Goal: Transaction & Acquisition: Book appointment/travel/reservation

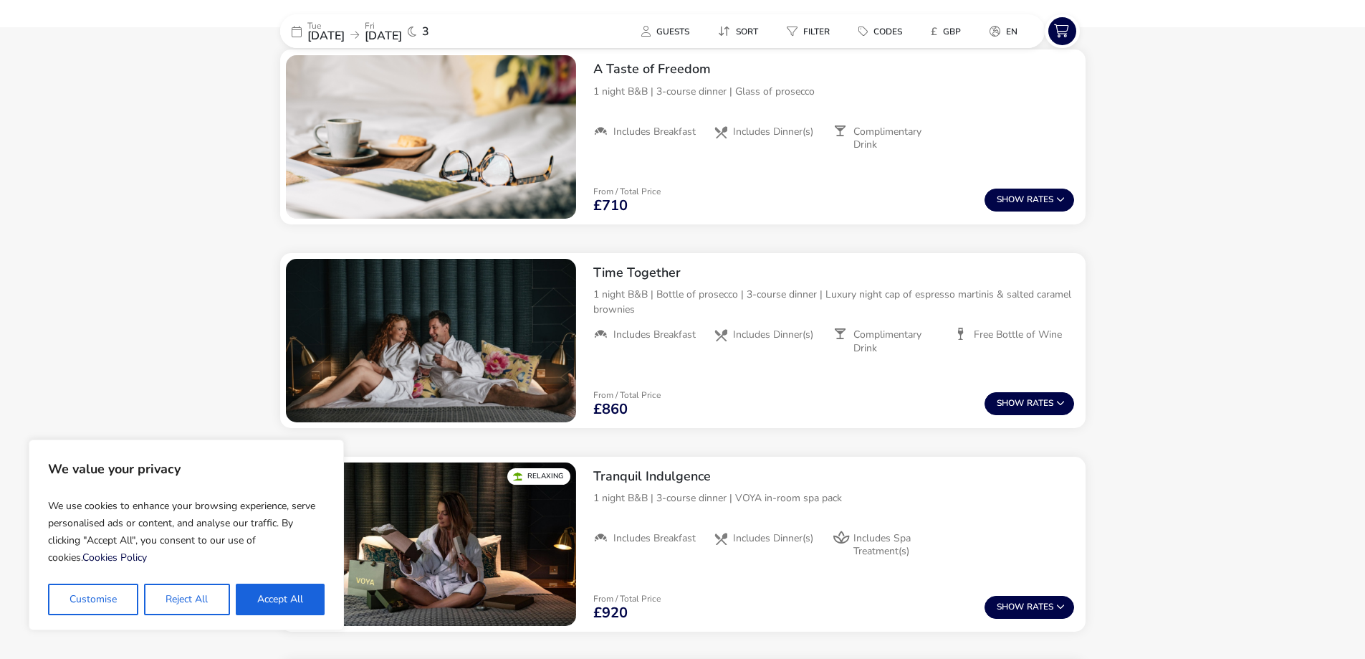
scroll to position [453, 0]
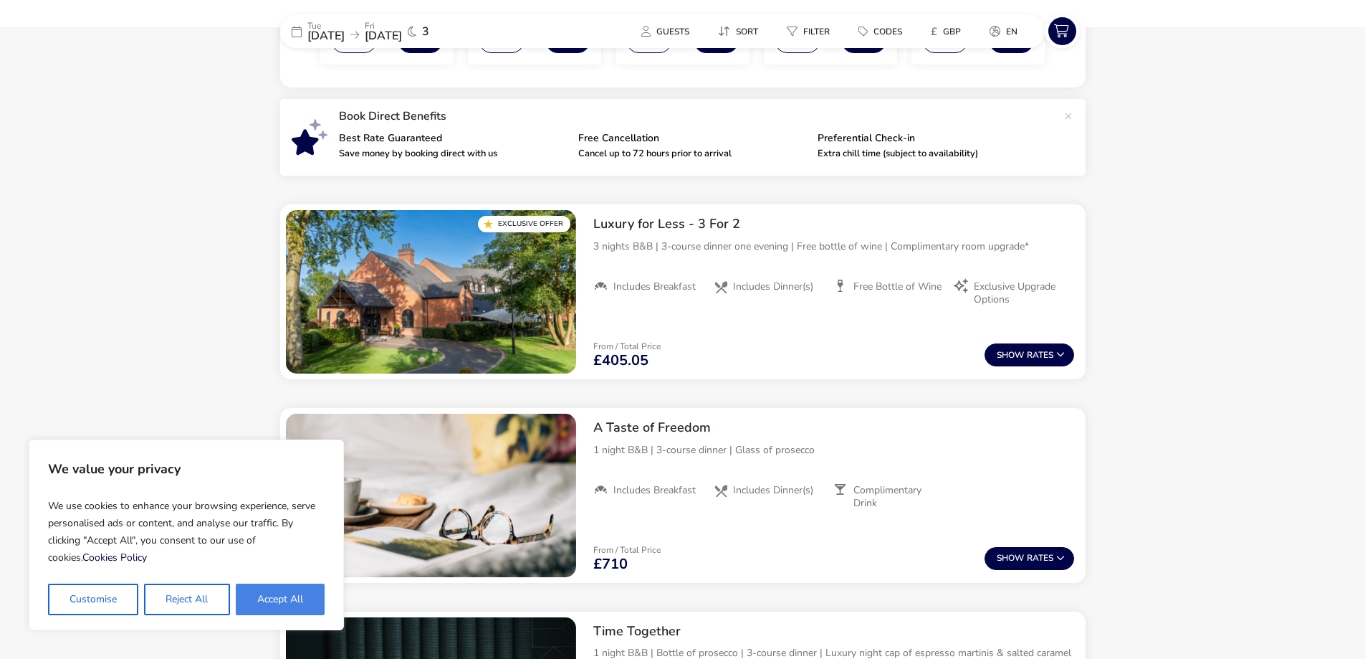
click at [318, 600] on button "Accept All" at bounding box center [280, 599] width 89 height 32
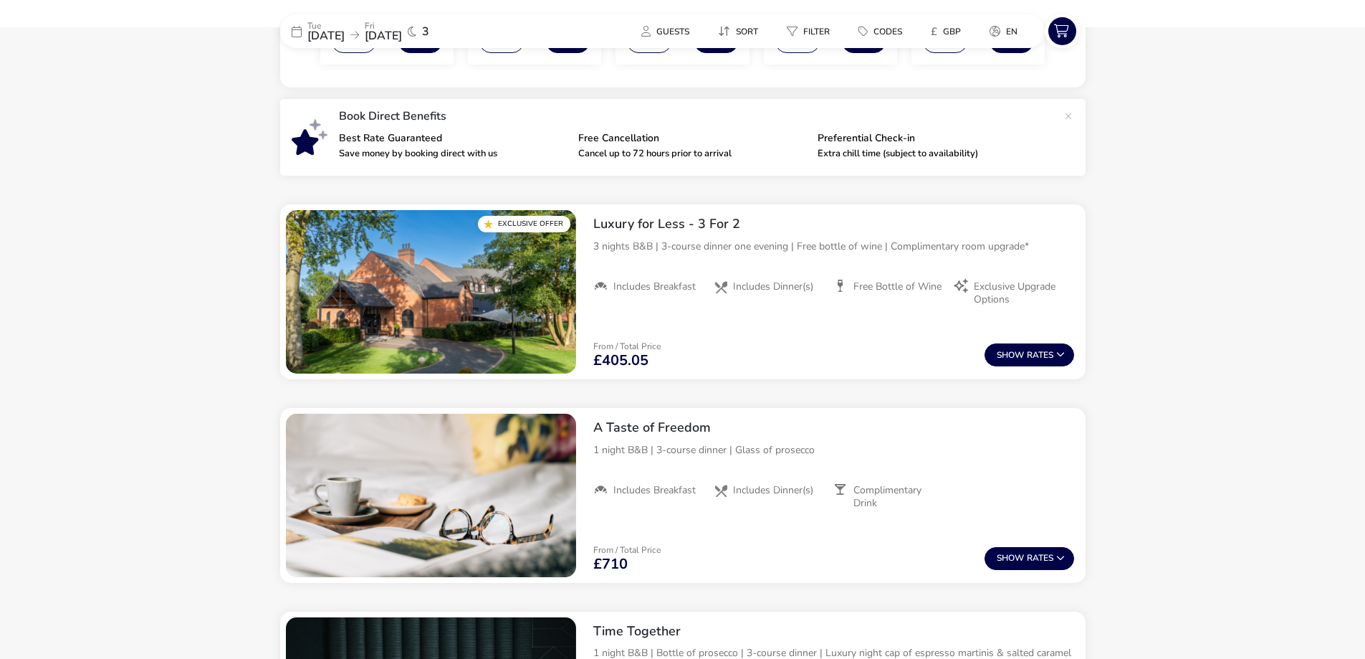
checkbox input "true"
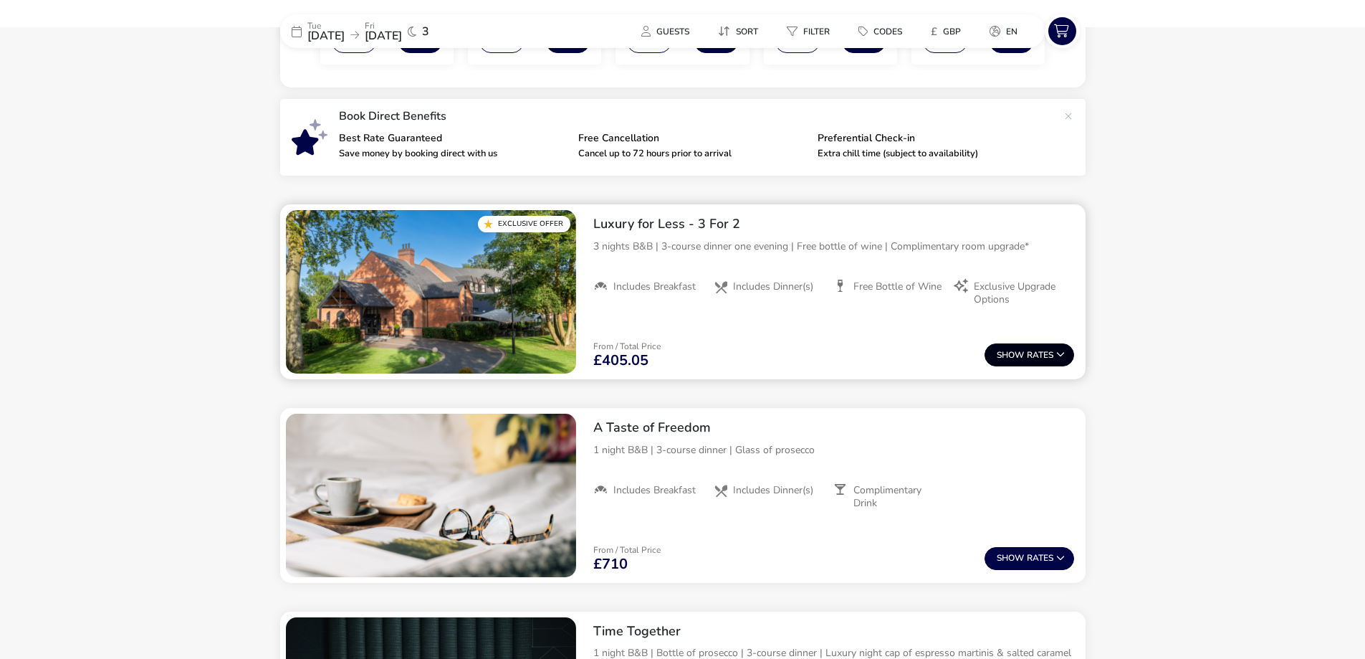
click at [1066, 356] on button "Show Rates" at bounding box center [1030, 354] width 90 height 23
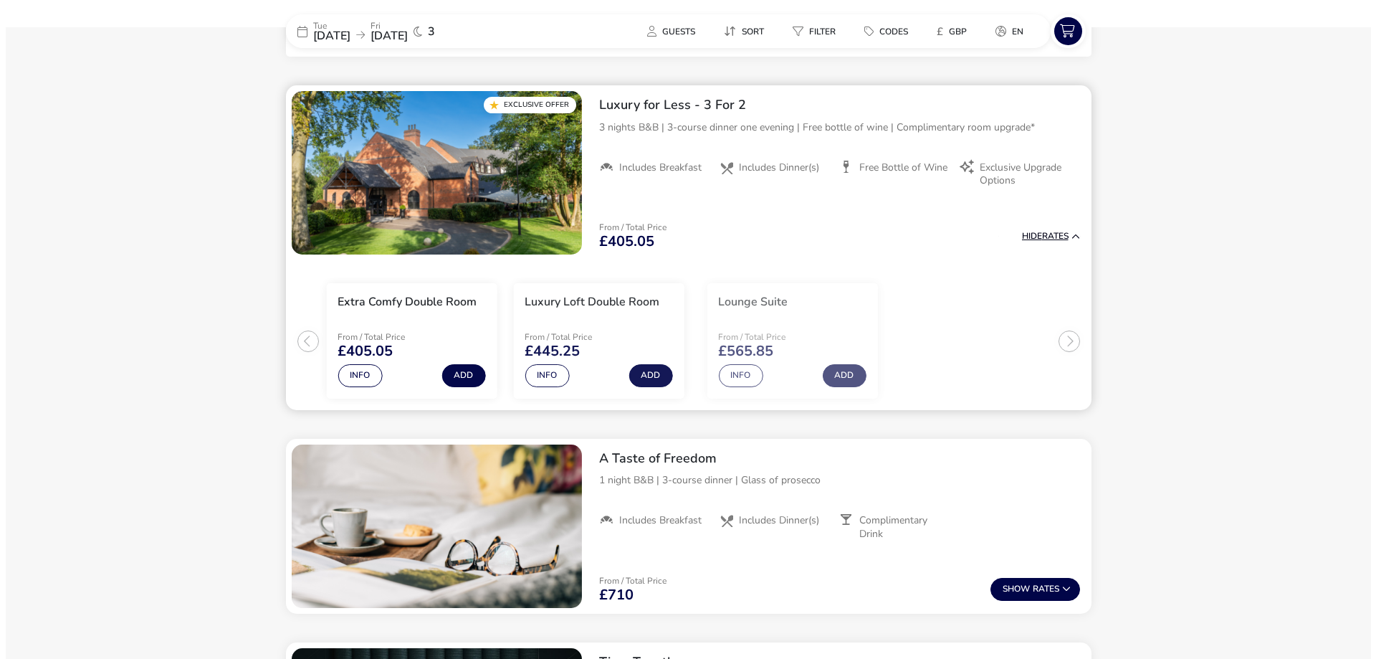
scroll to position [586, 0]
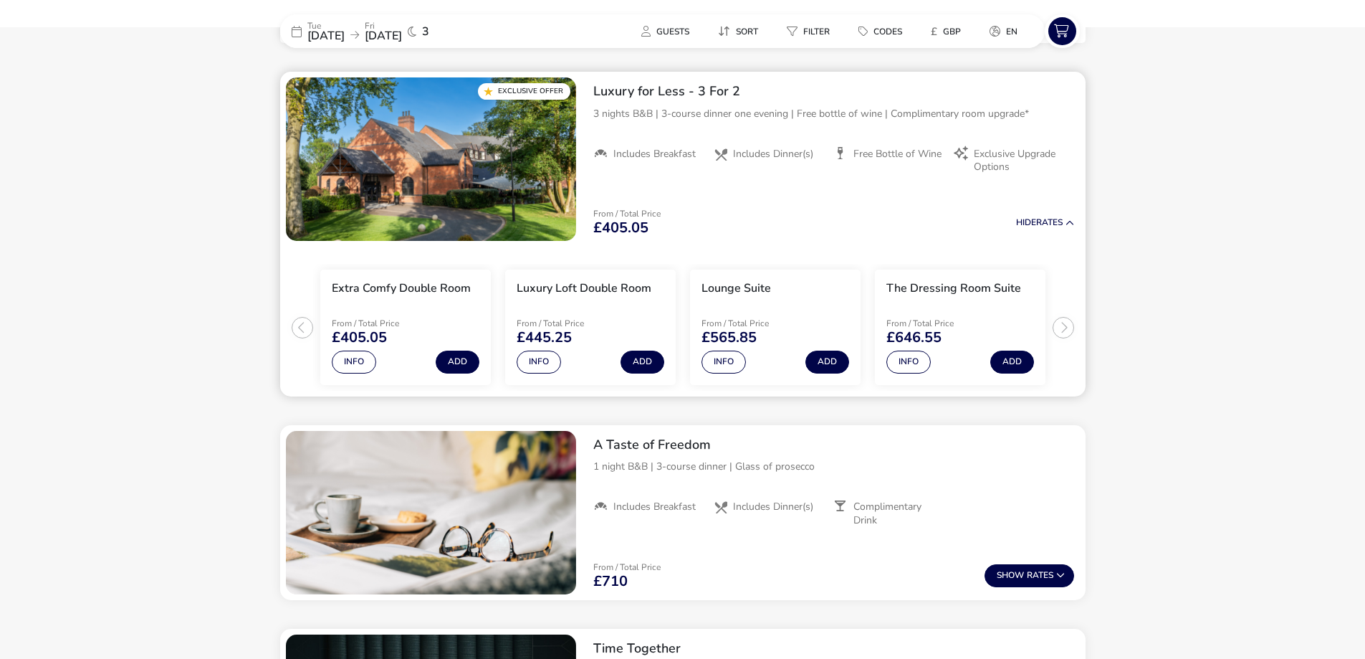
click at [1070, 329] on ul "Extra Comfy Double Room From / Total Price £405.05 Info Add Luxury Loft Double …" at bounding box center [683, 322] width 806 height 150
click at [725, 363] on button "Info" at bounding box center [724, 361] width 44 height 23
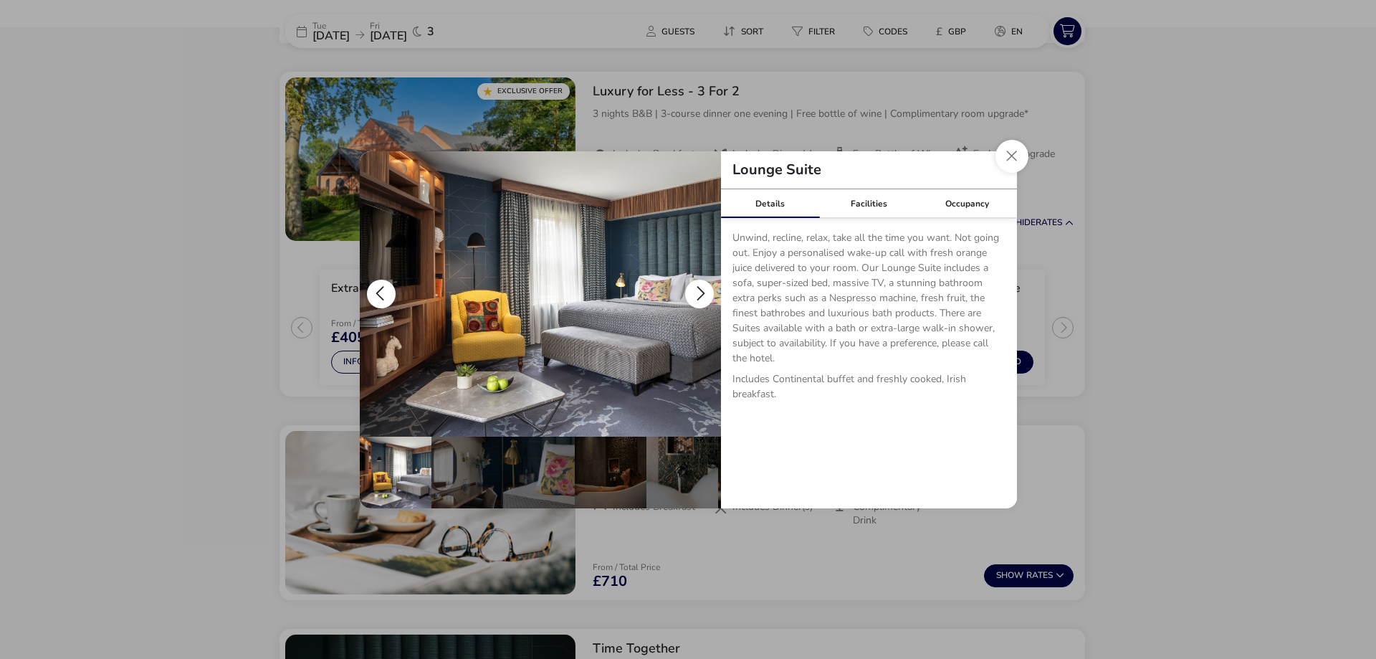
click at [697, 292] on button "details" at bounding box center [699, 294] width 29 height 29
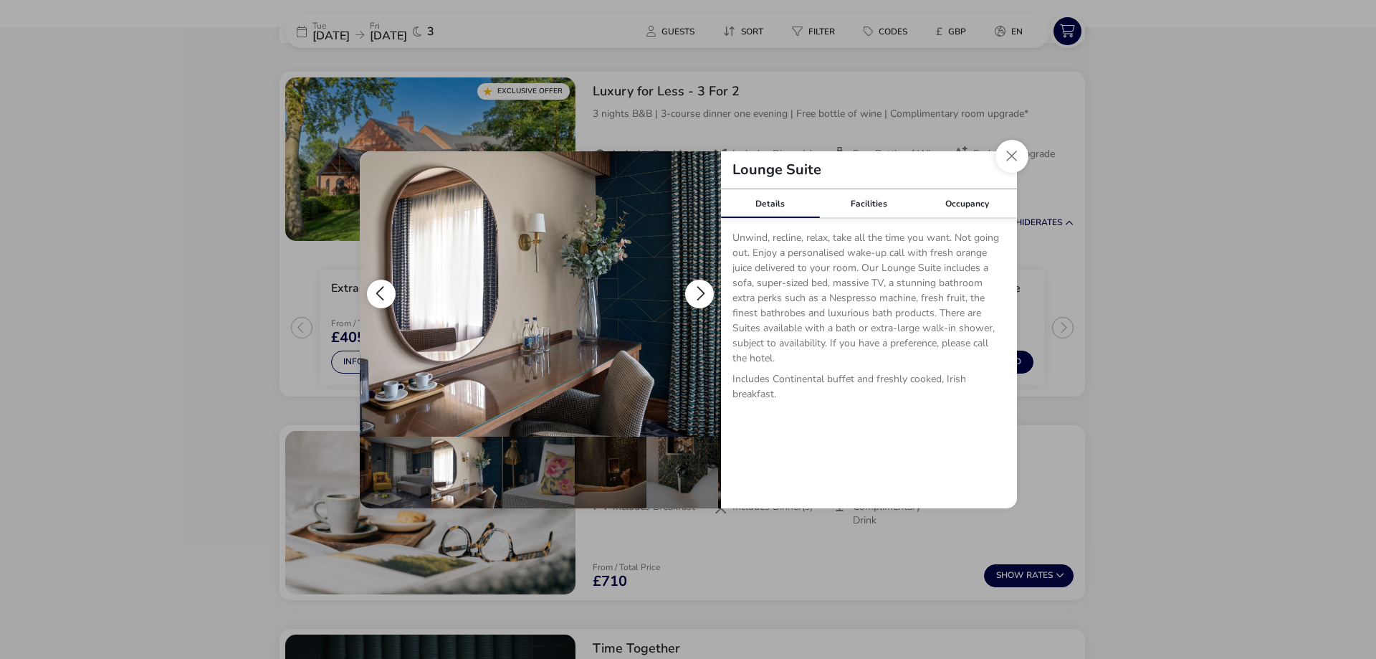
click at [697, 292] on button "details" at bounding box center [699, 294] width 29 height 29
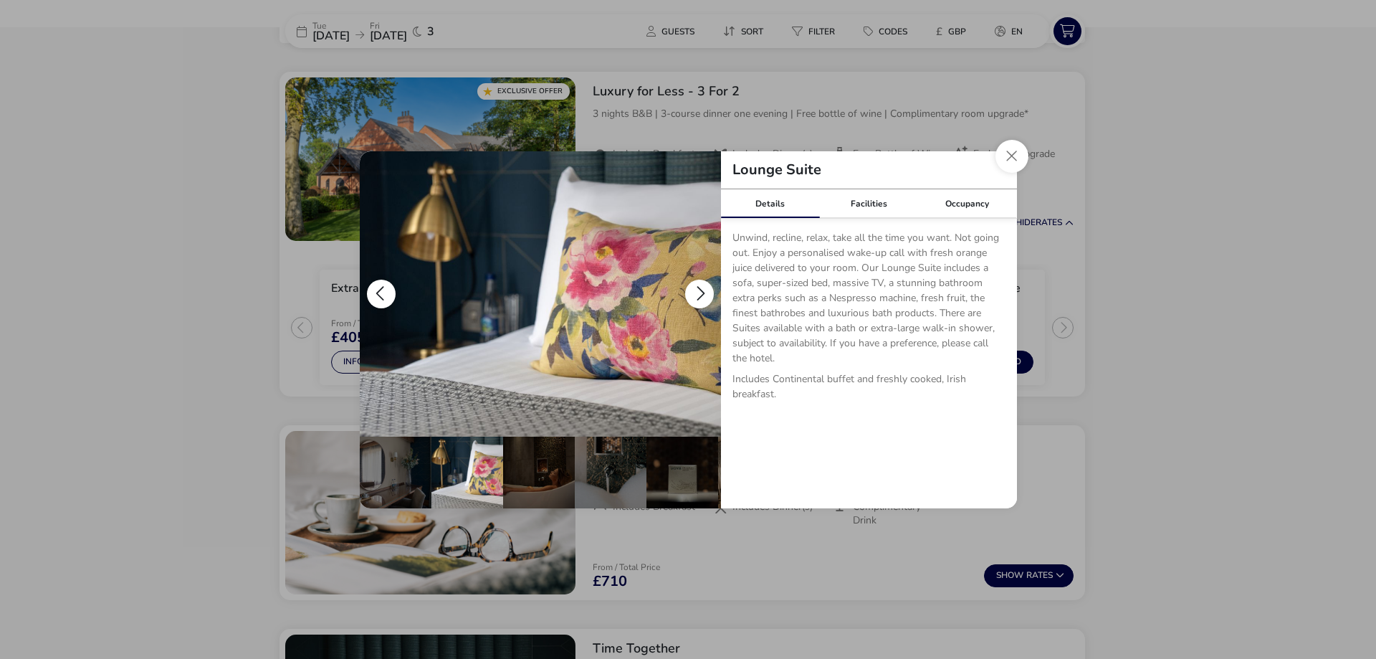
click at [697, 292] on button "details" at bounding box center [699, 294] width 29 height 29
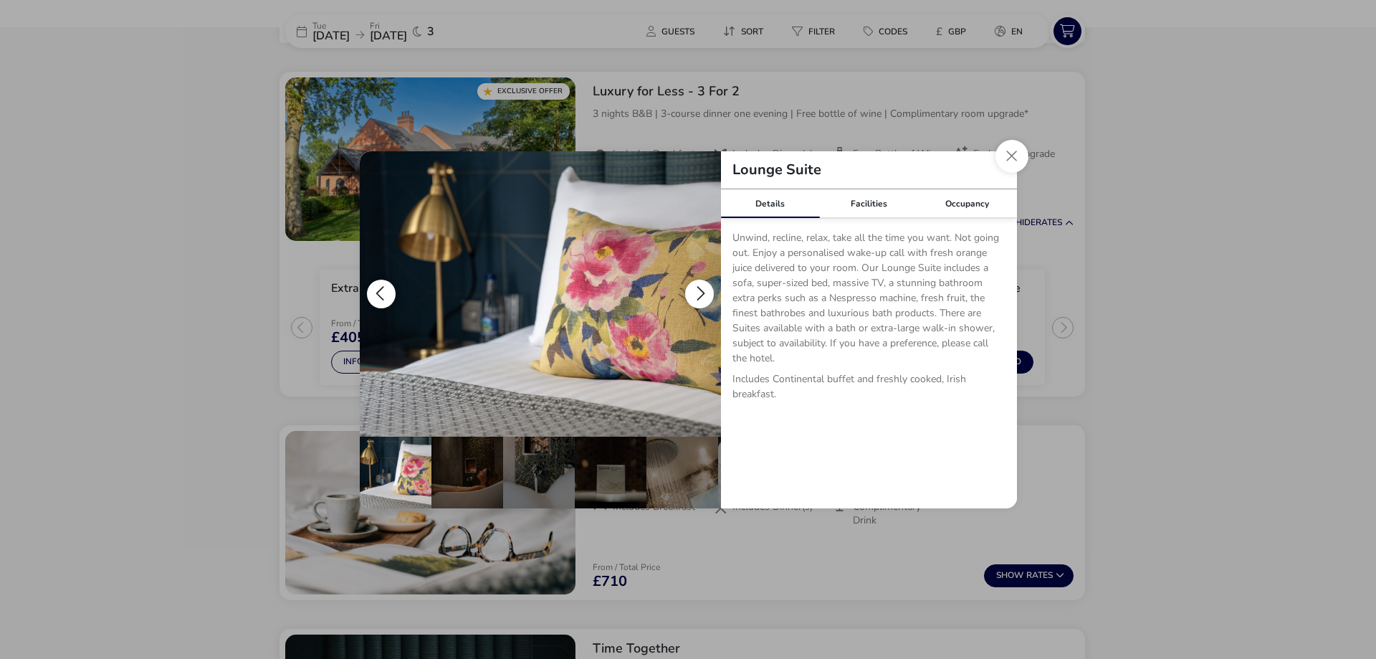
click at [697, 292] on button "details" at bounding box center [699, 294] width 29 height 29
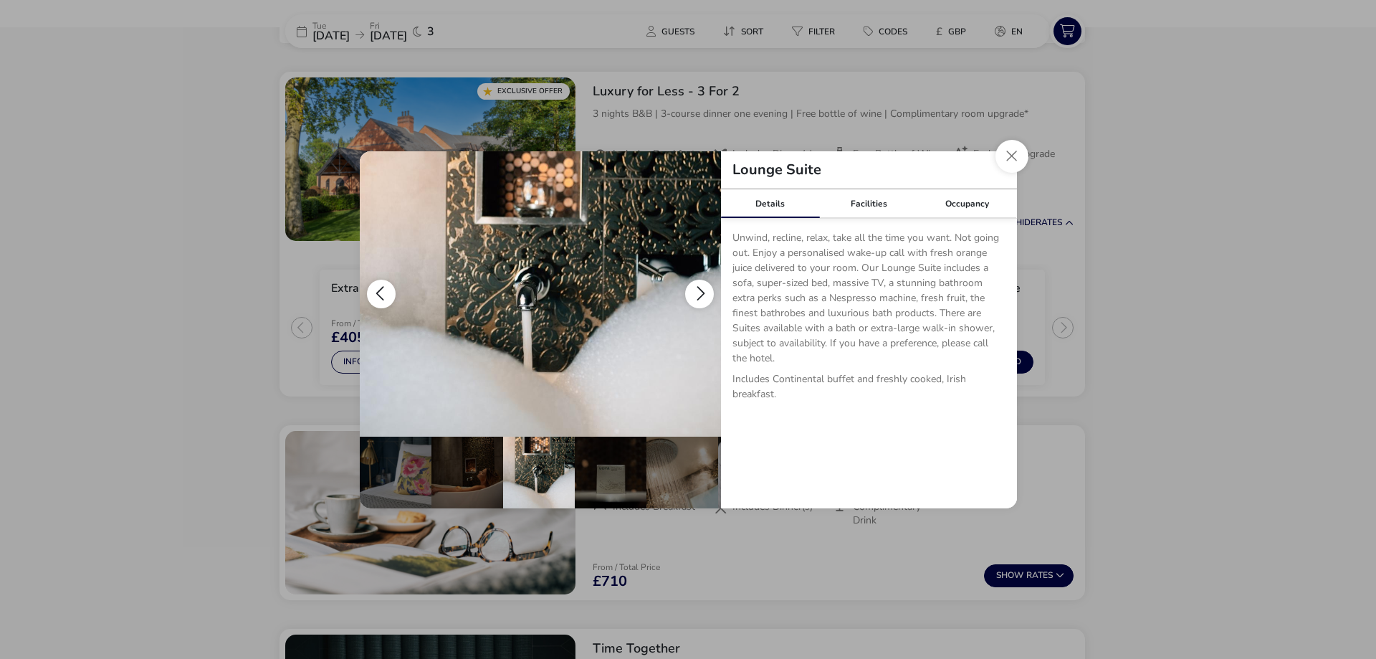
scroll to position [0, 215]
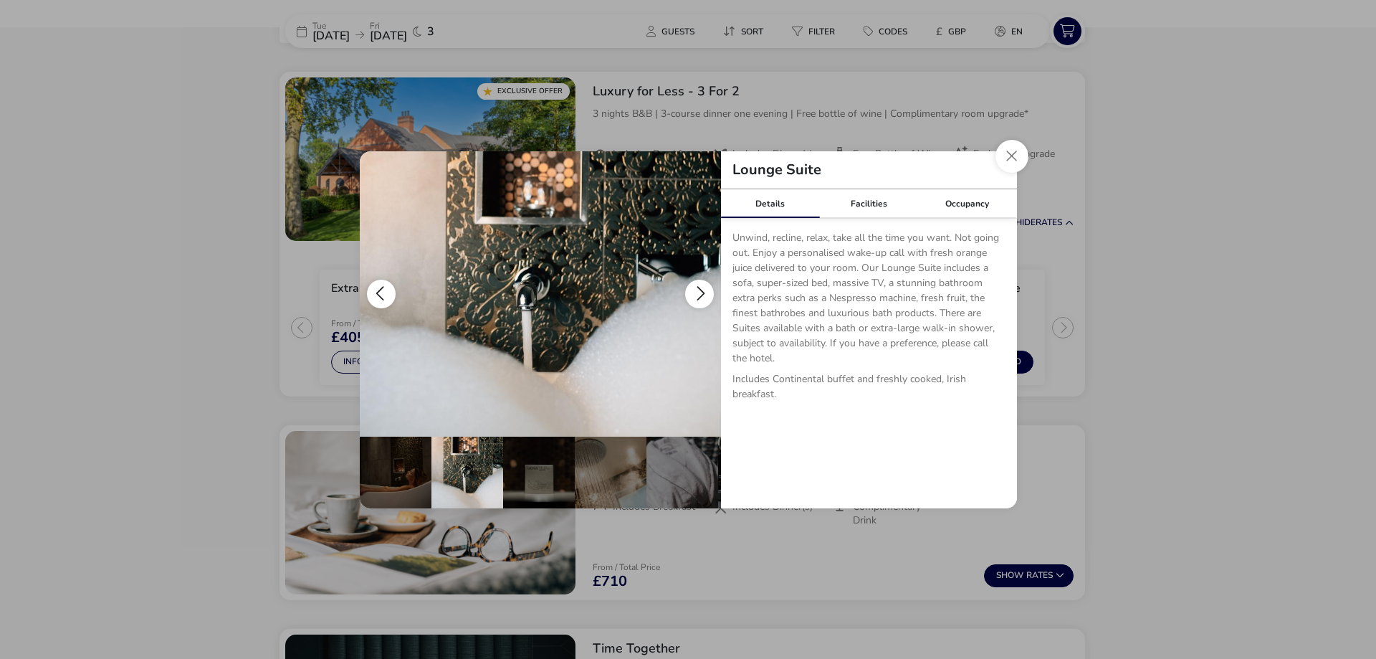
click at [376, 292] on button "details" at bounding box center [381, 294] width 29 height 29
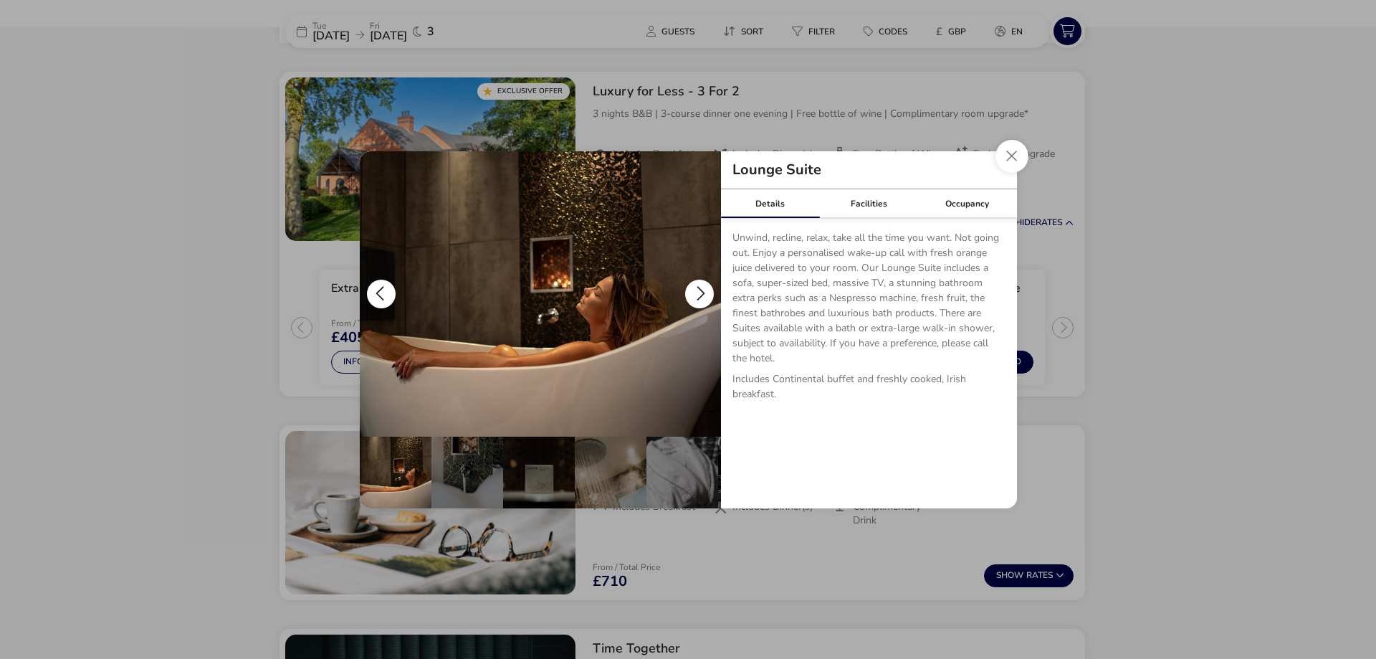
scroll to position [0, 143]
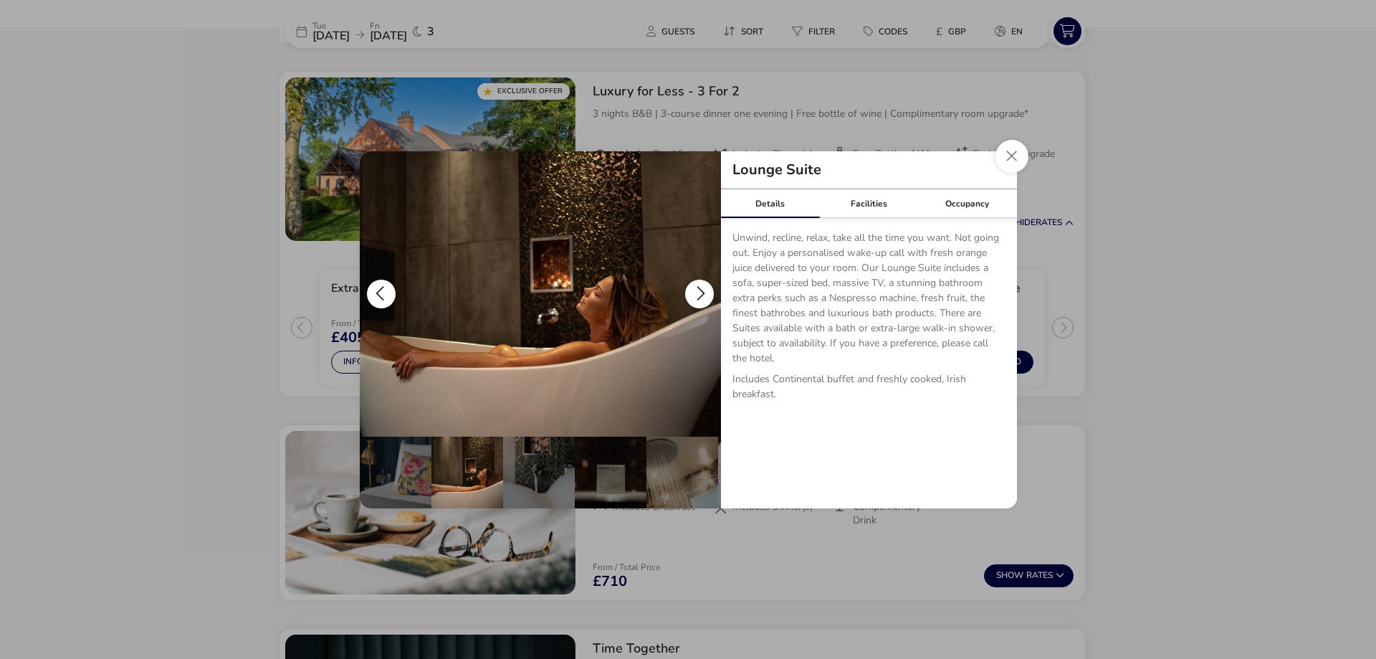
click at [377, 293] on button "details" at bounding box center [381, 294] width 29 height 29
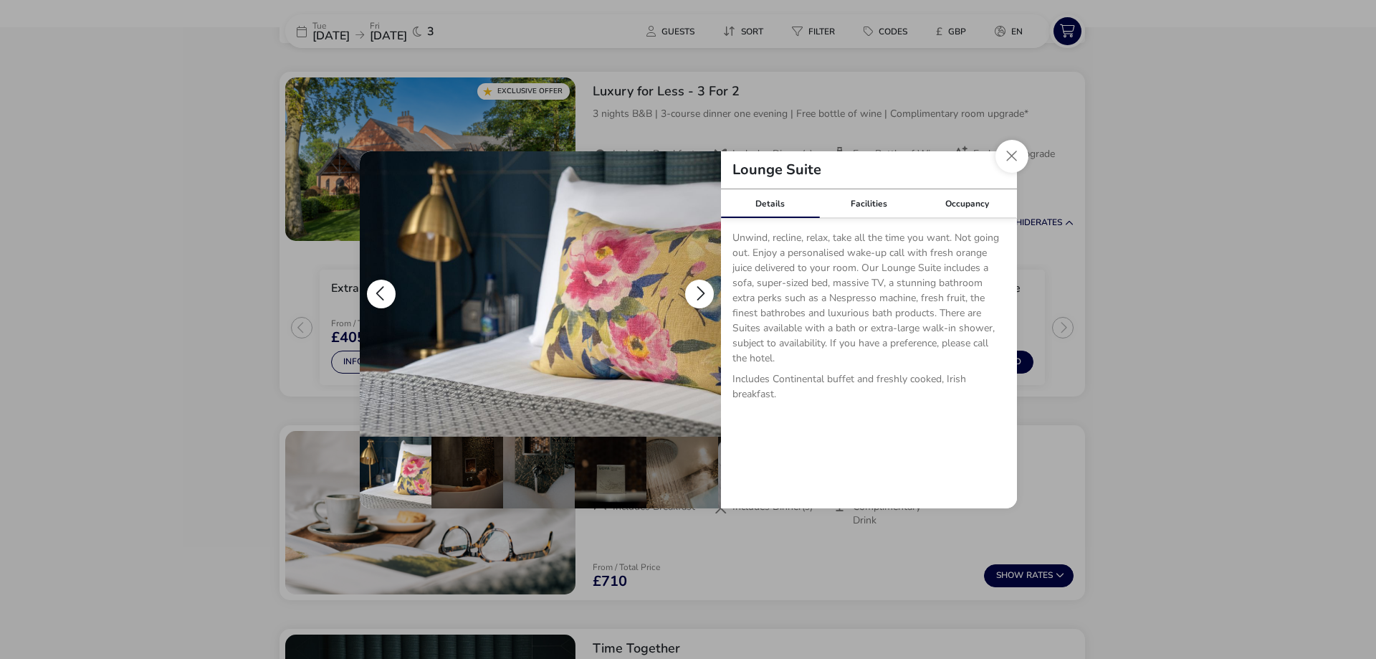
scroll to position [0, 72]
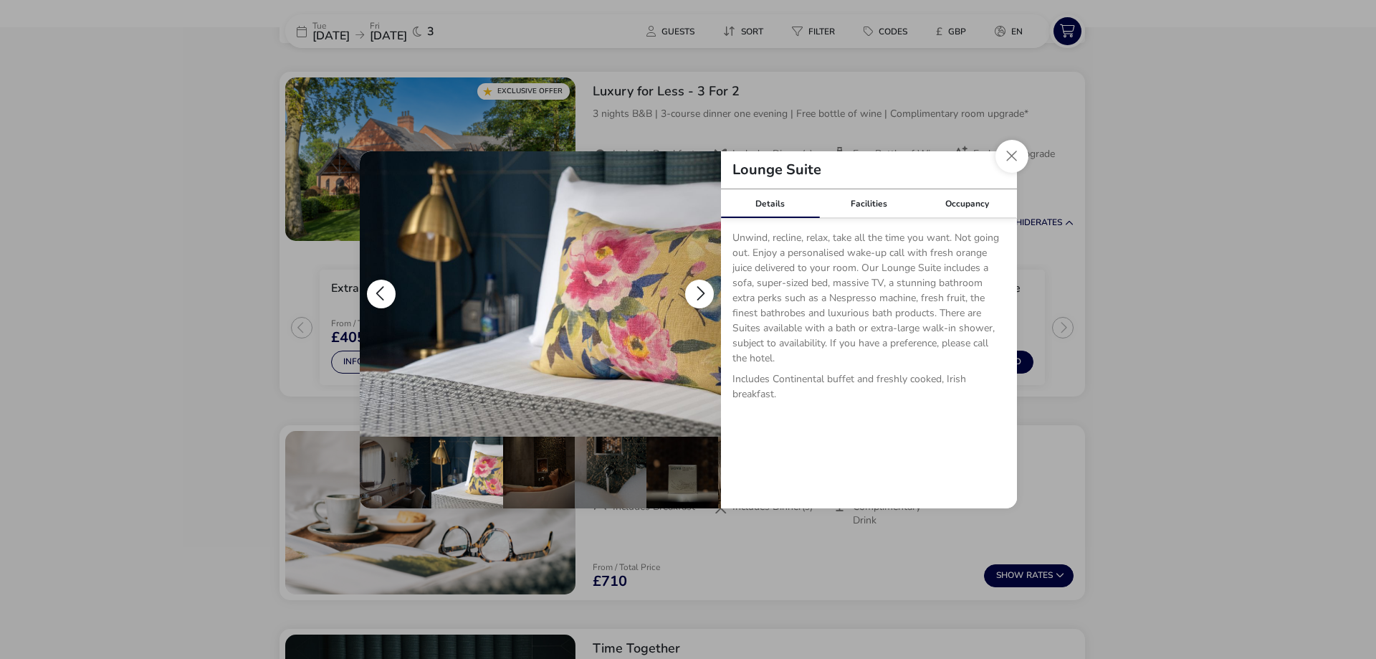
click at [378, 293] on button "details" at bounding box center [381, 294] width 29 height 29
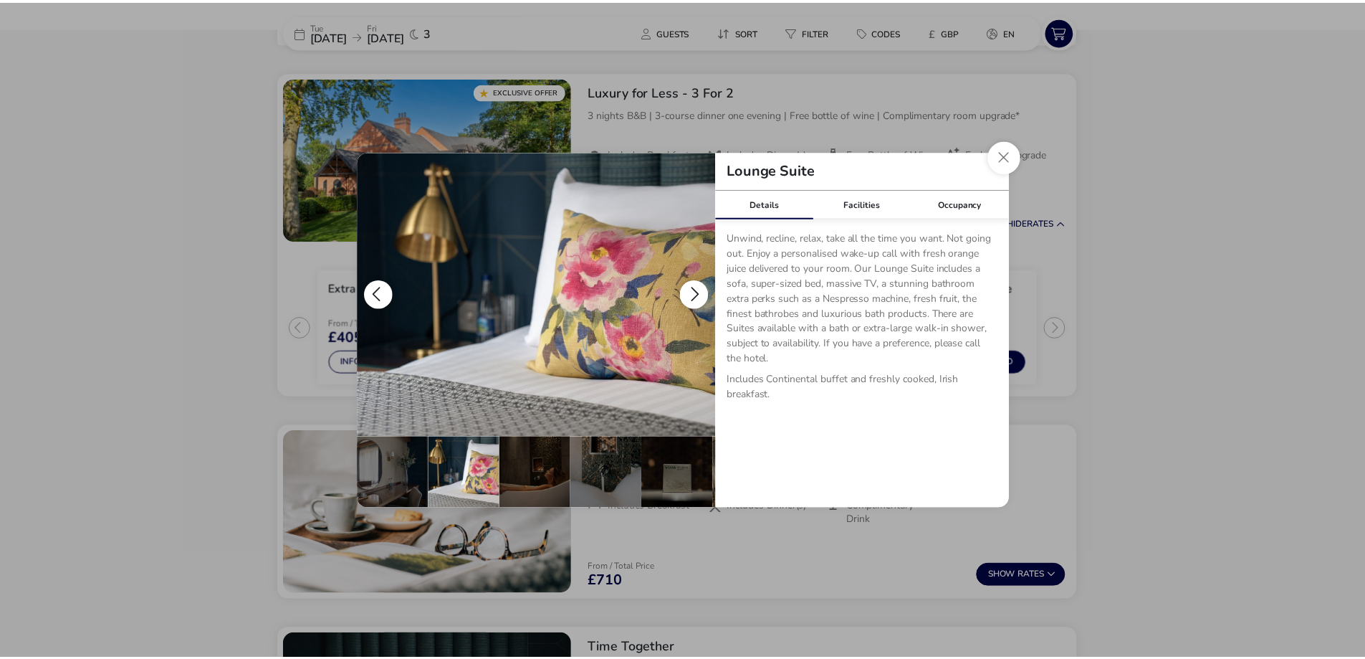
scroll to position [0, 0]
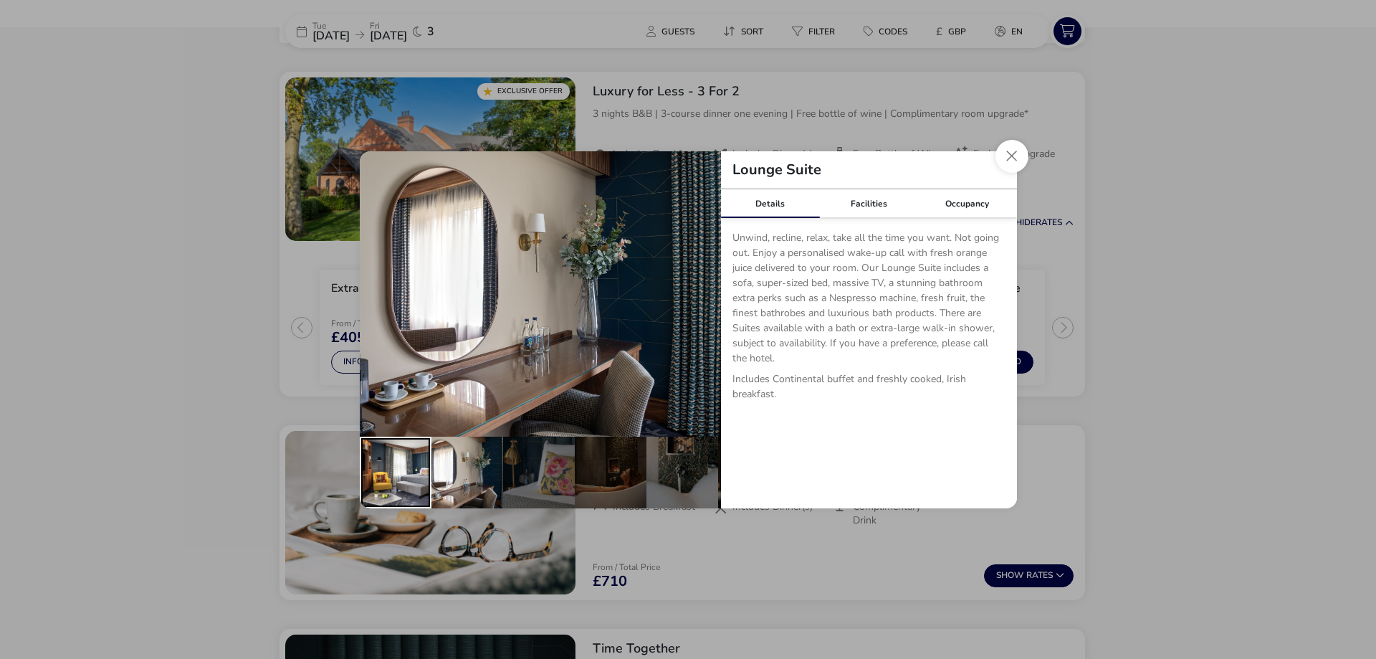
click at [412, 482] on div "details" at bounding box center [396, 472] width 72 height 72
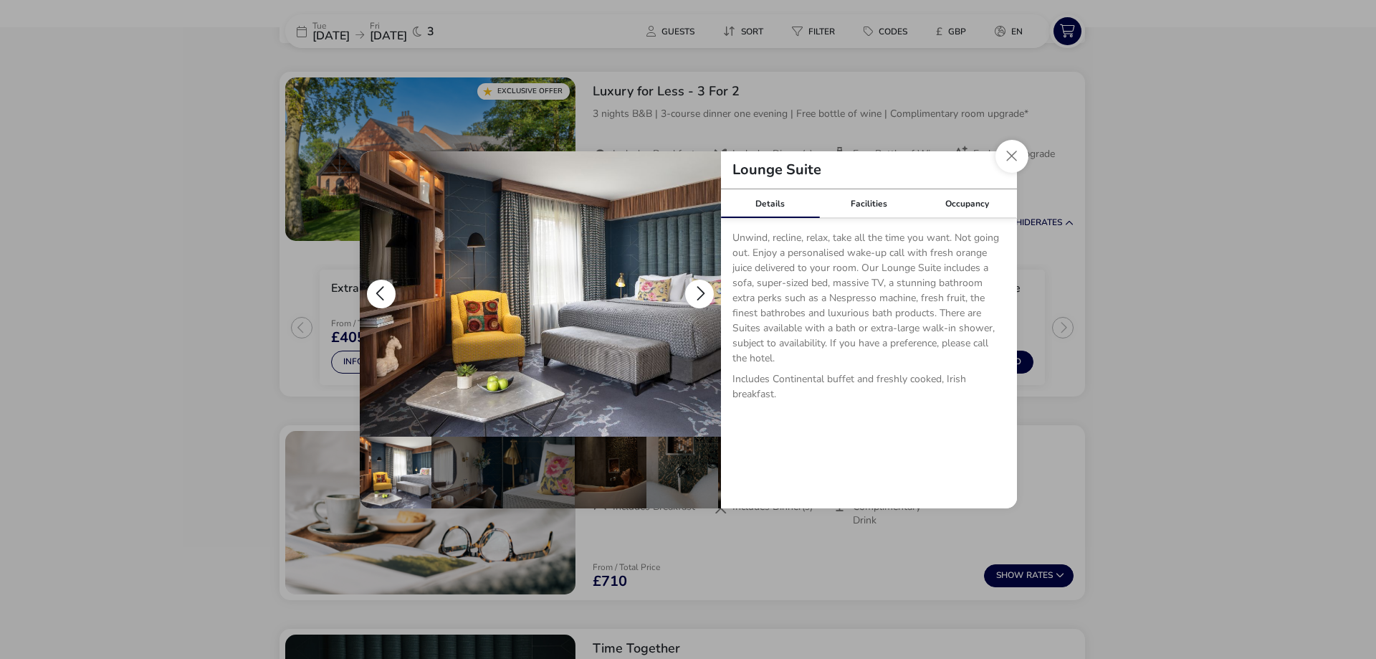
click at [690, 286] on button "details" at bounding box center [699, 294] width 29 height 29
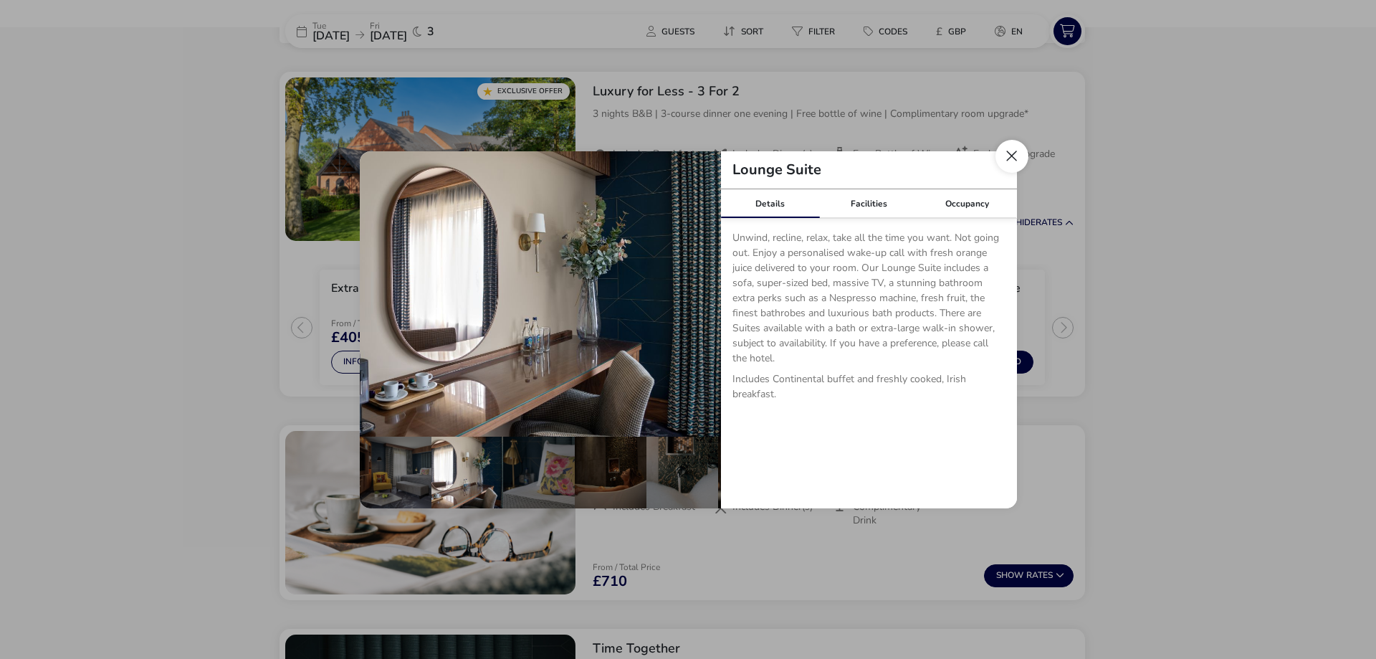
click at [1008, 154] on button "Close dialog" at bounding box center [1012, 156] width 33 height 33
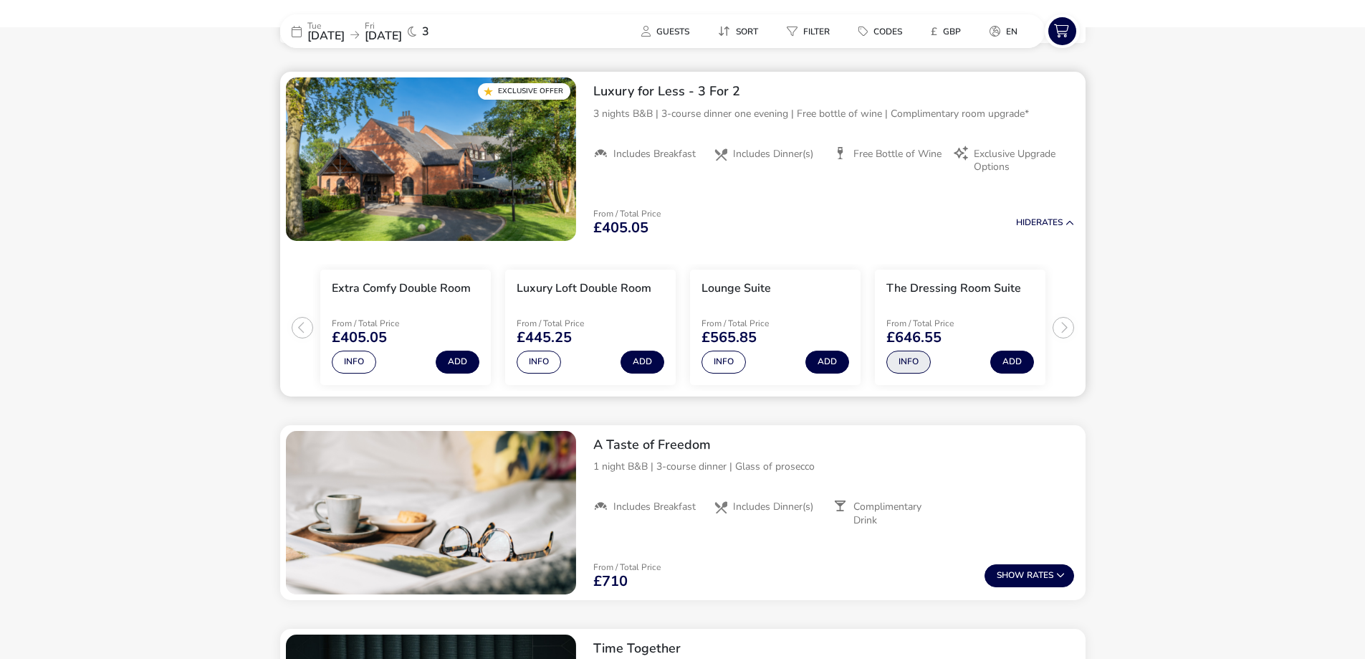
click at [906, 361] on button "Info" at bounding box center [909, 361] width 44 height 23
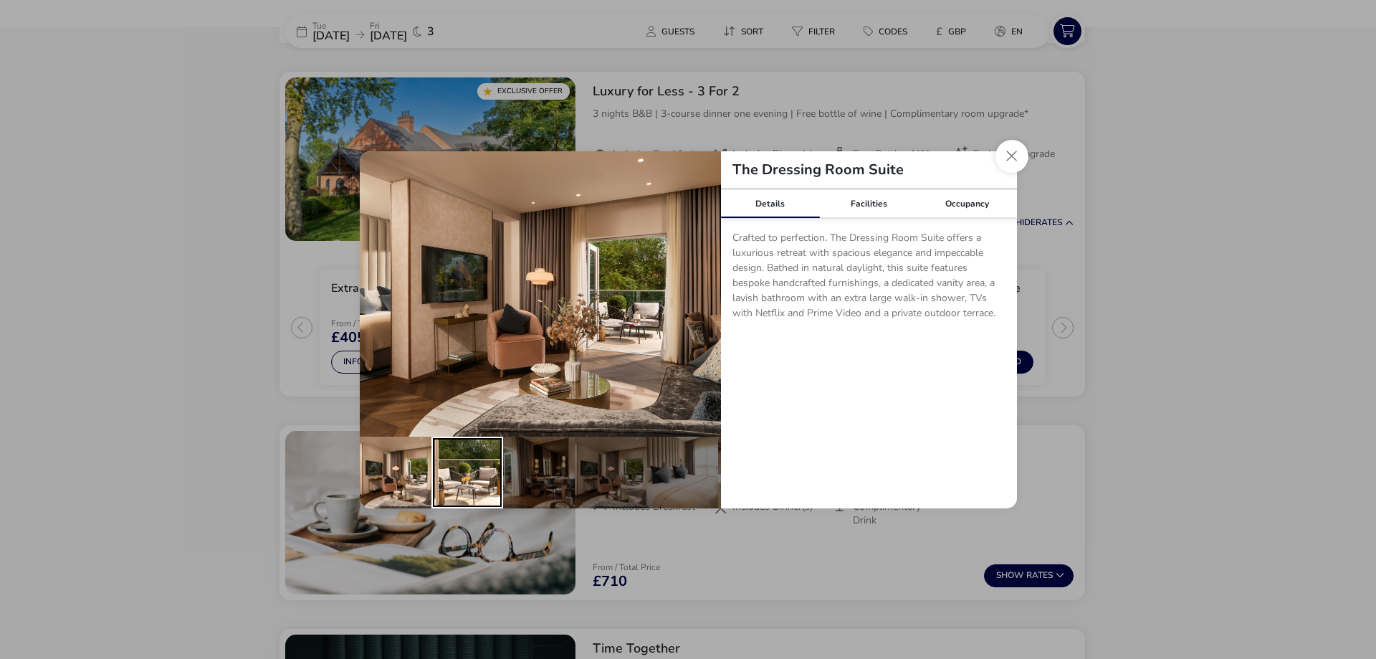
click at [460, 472] on div "details" at bounding box center [467, 472] width 72 height 72
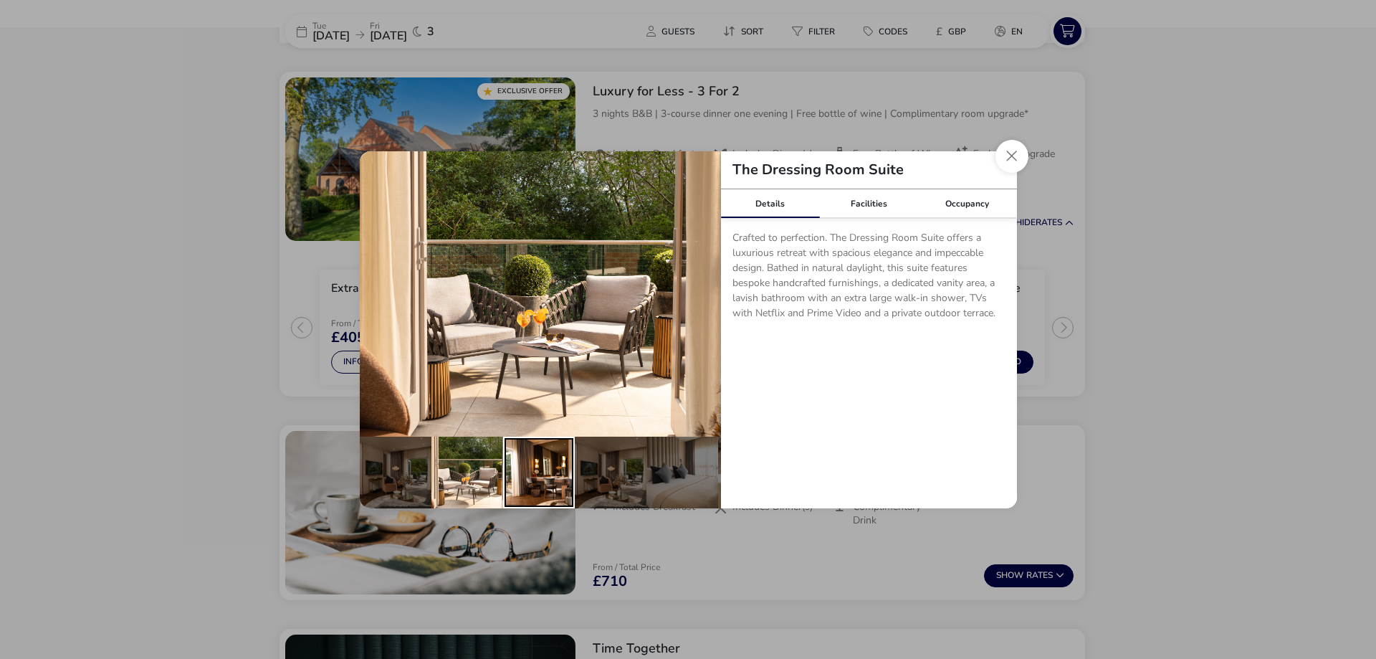
click at [556, 463] on div "details" at bounding box center [539, 472] width 72 height 72
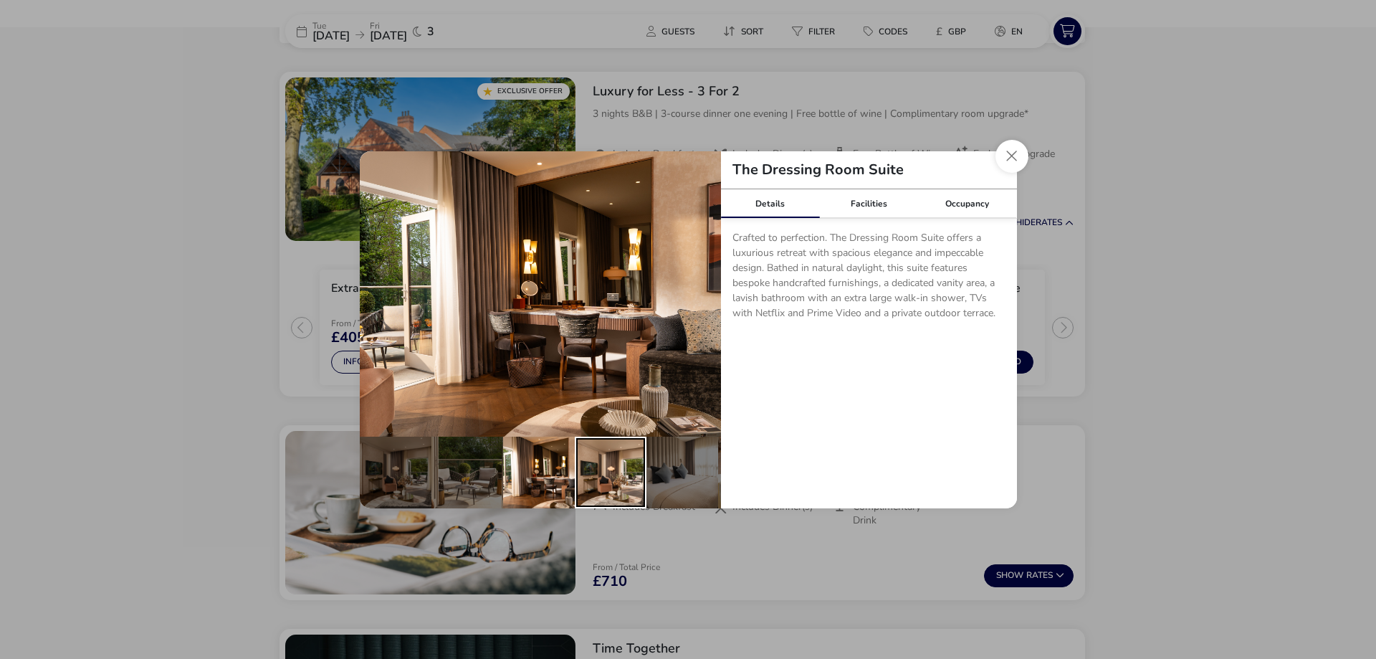
click at [595, 462] on div "details" at bounding box center [611, 472] width 72 height 72
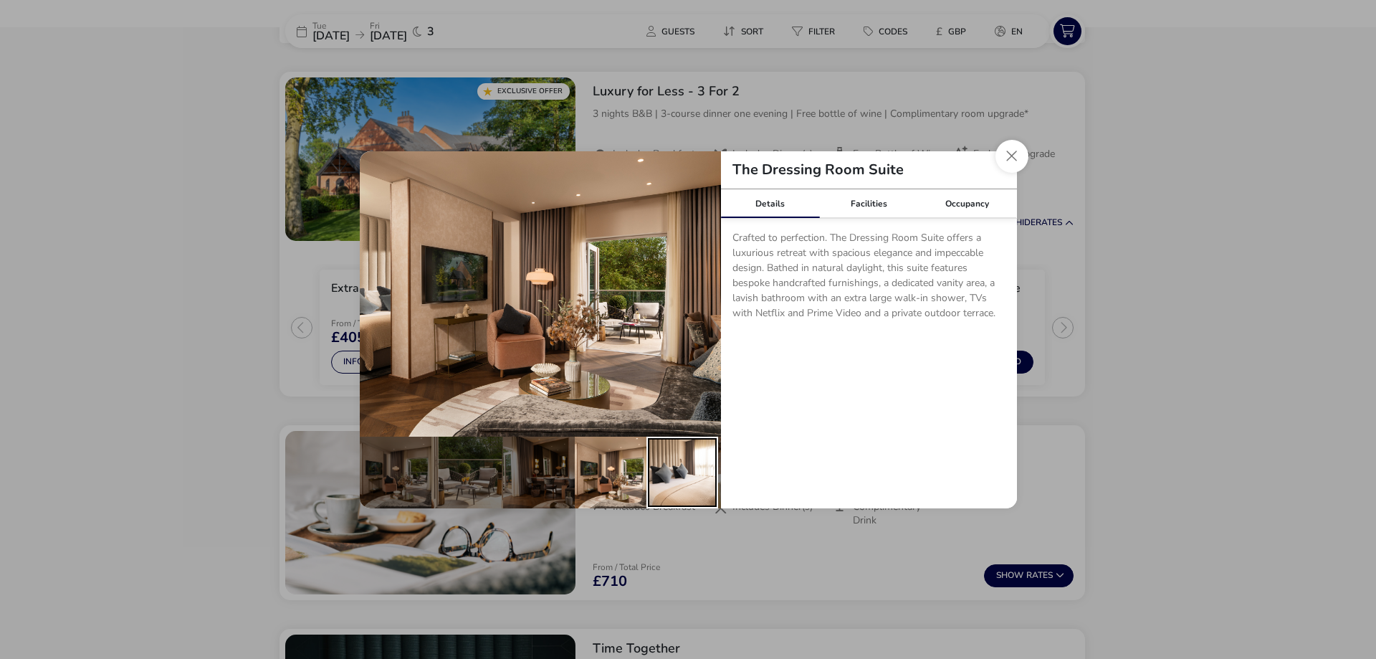
click at [672, 465] on div "details" at bounding box center [682, 472] width 72 height 72
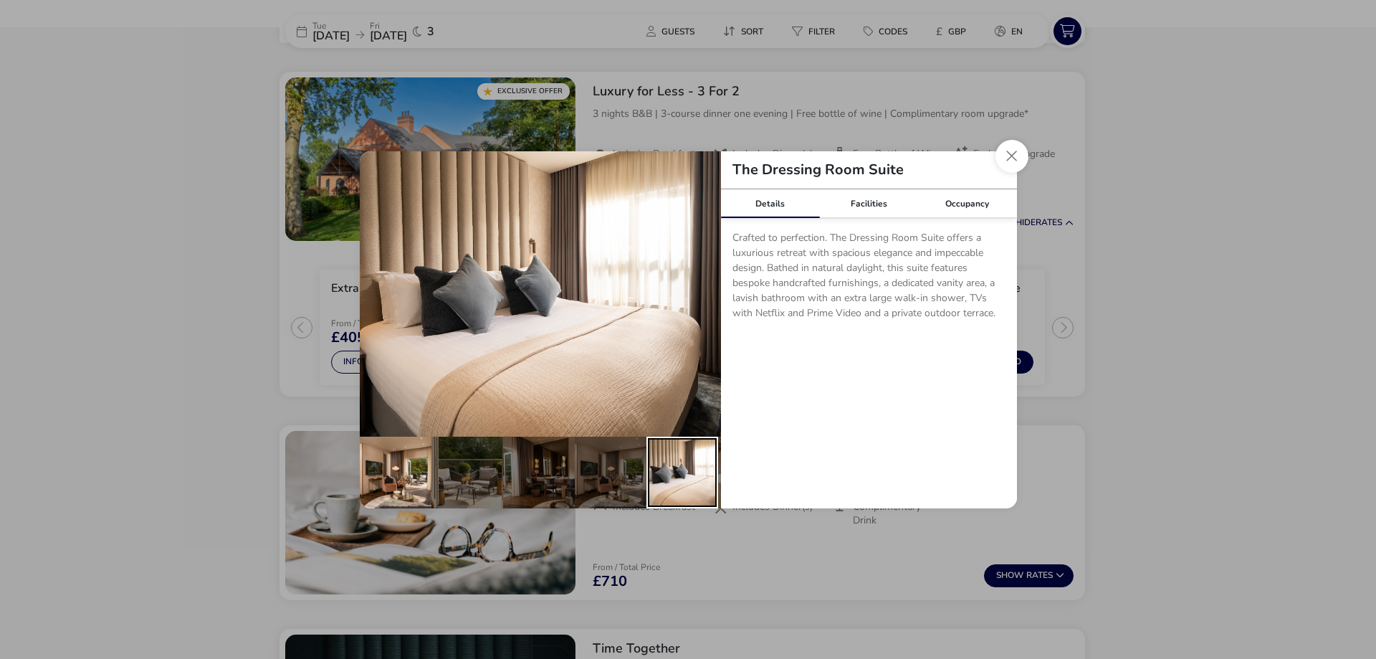
drag, startPoint x: 702, startPoint y: 464, endPoint x: 413, endPoint y: 468, distance: 289.6
click at [413, 468] on ul "details" at bounding box center [540, 472] width 361 height 72
click at [864, 204] on link "Facilities" at bounding box center [868, 203] width 99 height 29
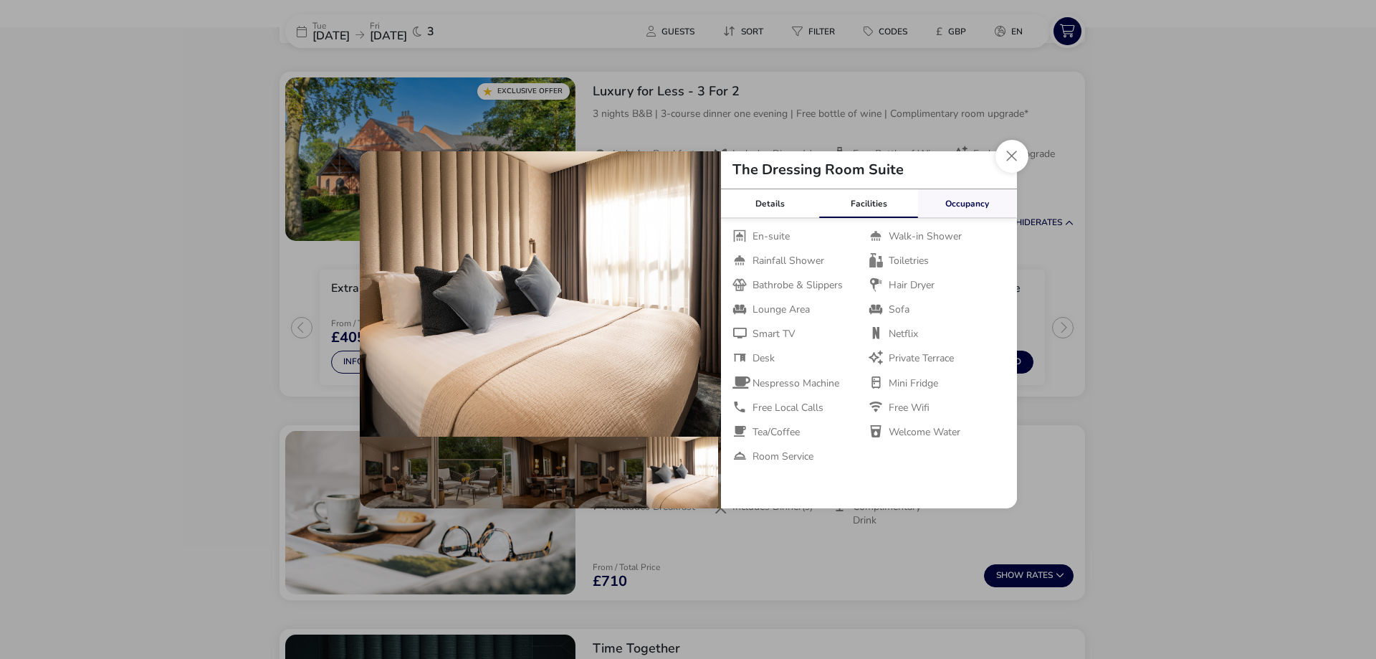
click at [985, 205] on link "Occupancy" at bounding box center [967, 203] width 99 height 29
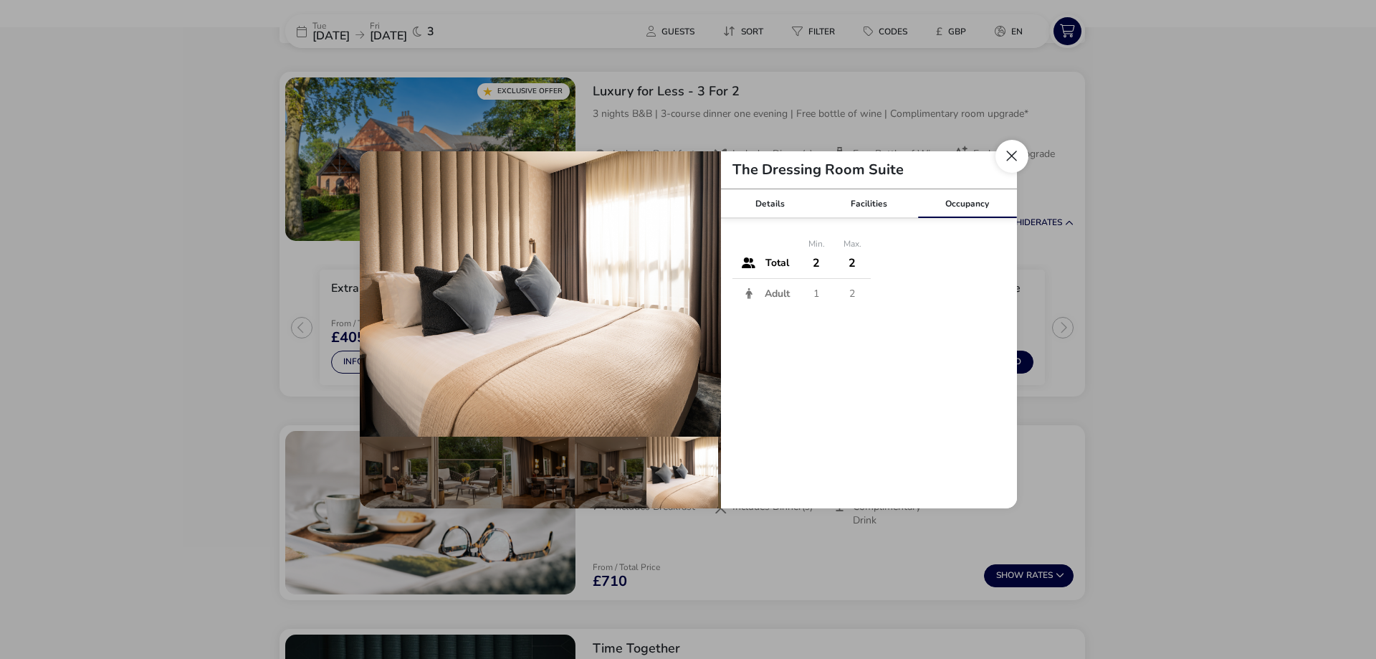
click at [1010, 160] on button "Close dialog" at bounding box center [1012, 156] width 33 height 33
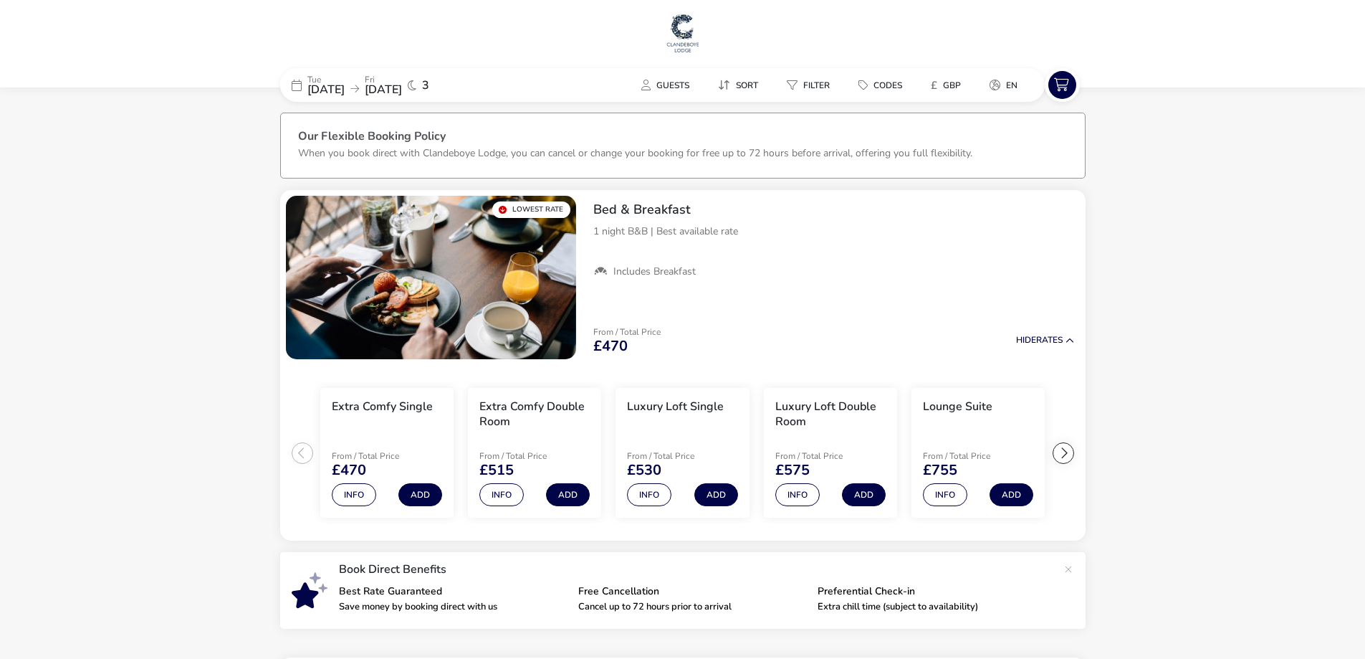
click at [659, 42] on h1 at bounding box center [683, 34] width 1354 height 46
click at [679, 36] on img at bounding box center [683, 32] width 36 height 43
